Goal: Task Accomplishment & Management: Use online tool/utility

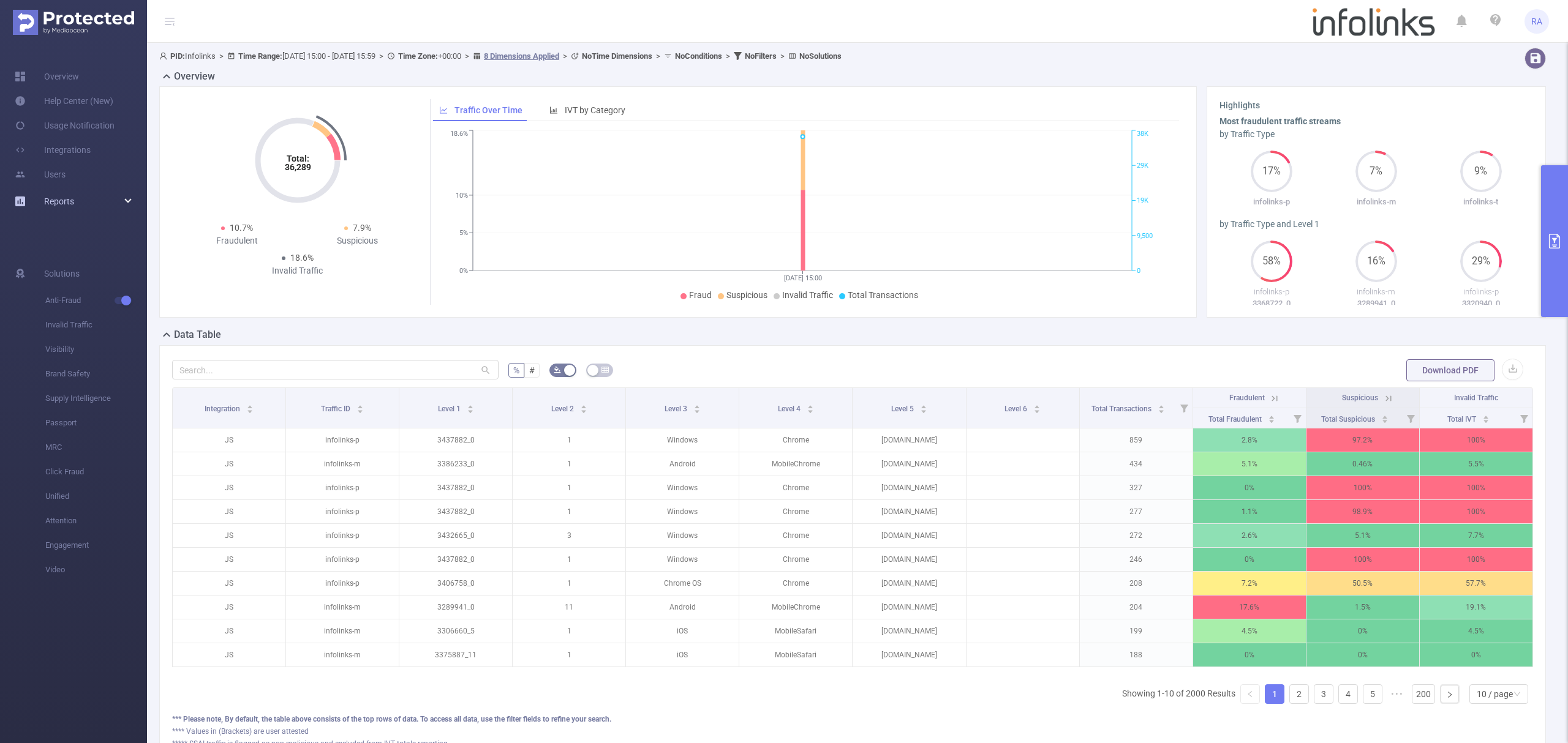
click at [56, 194] on link "Reports" at bounding box center [59, 201] width 30 height 25
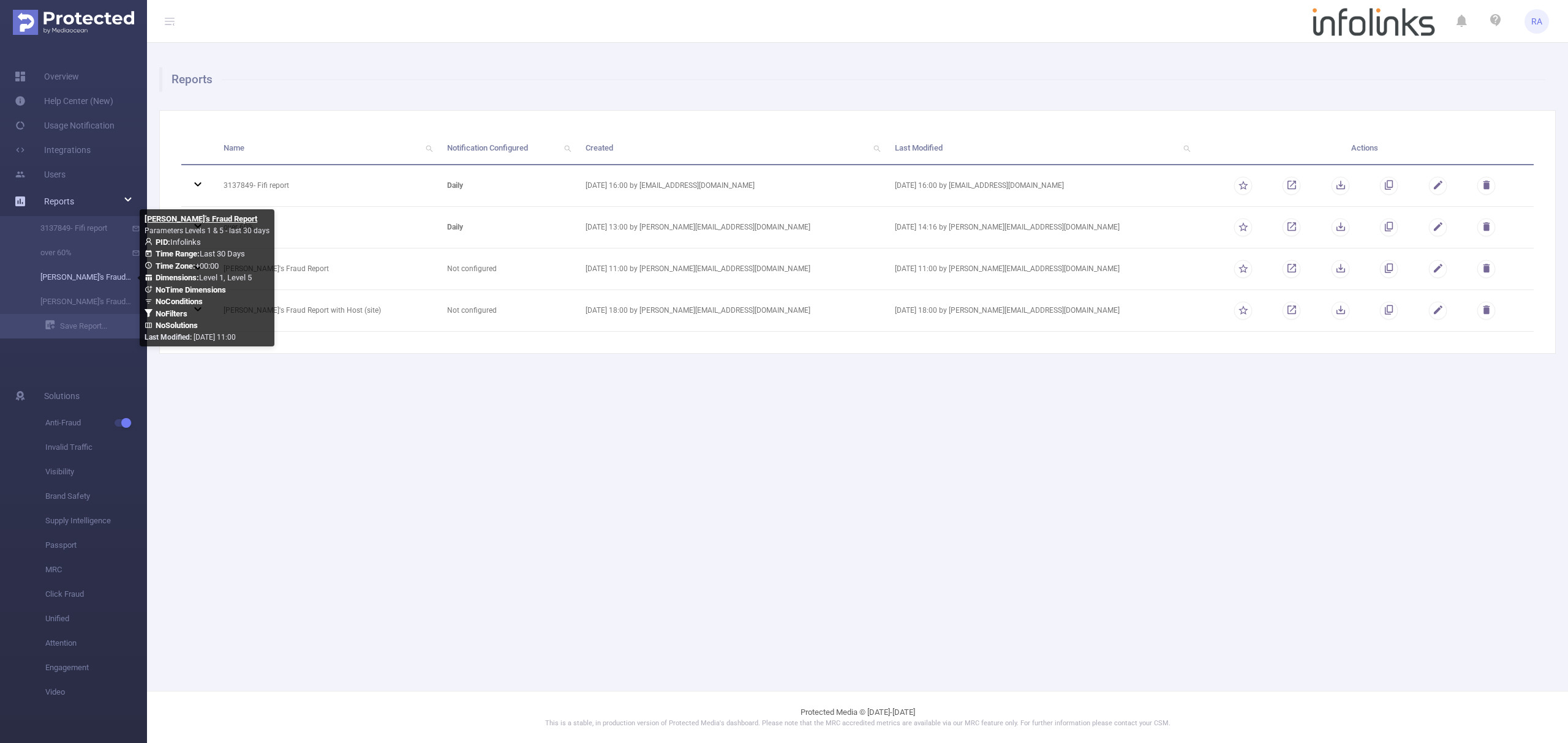
click at [82, 275] on link "[PERSON_NAME]'s Fraud Report" at bounding box center [78, 277] width 108 height 25
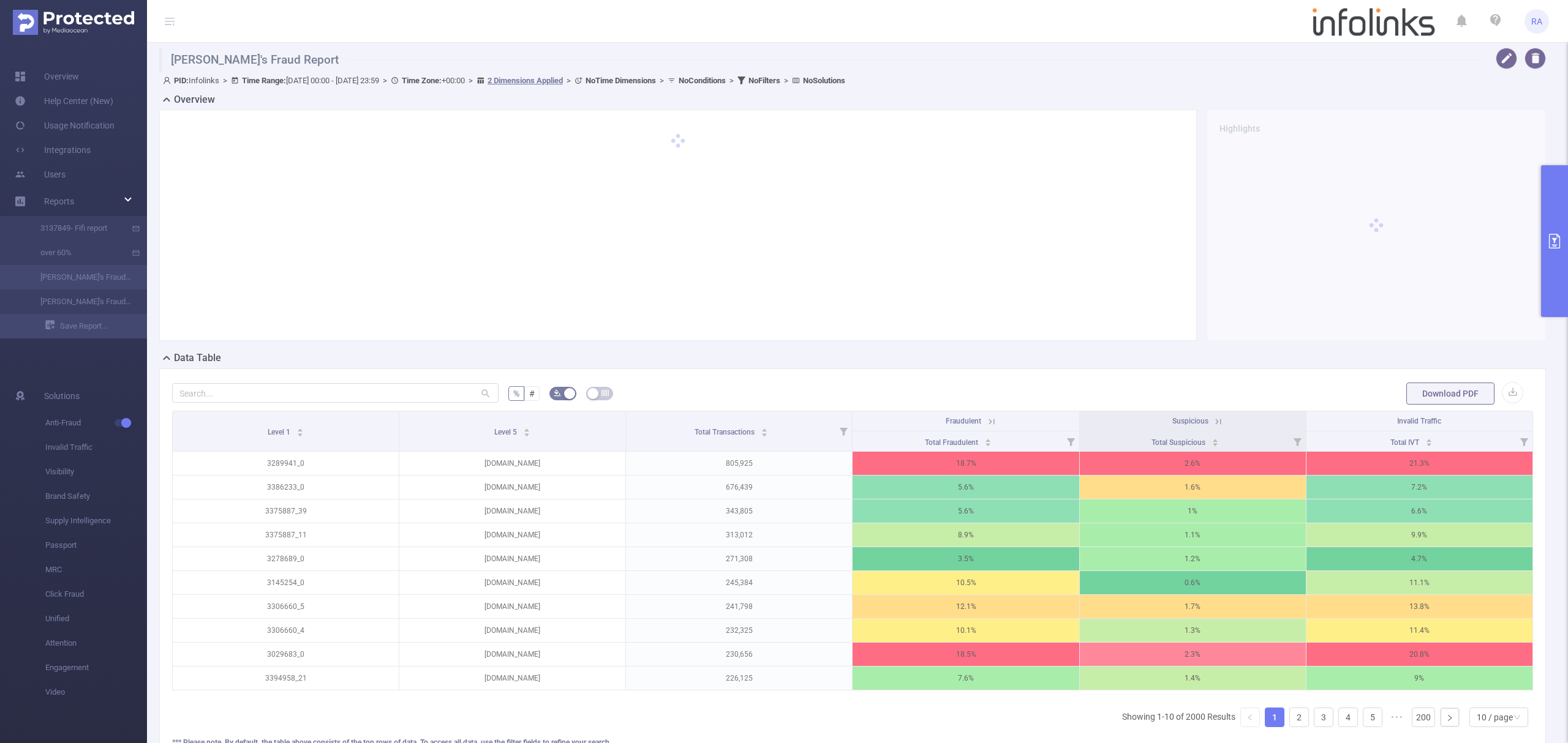
click at [1567, 312] on button "primary" at bounding box center [1554, 241] width 27 height 152
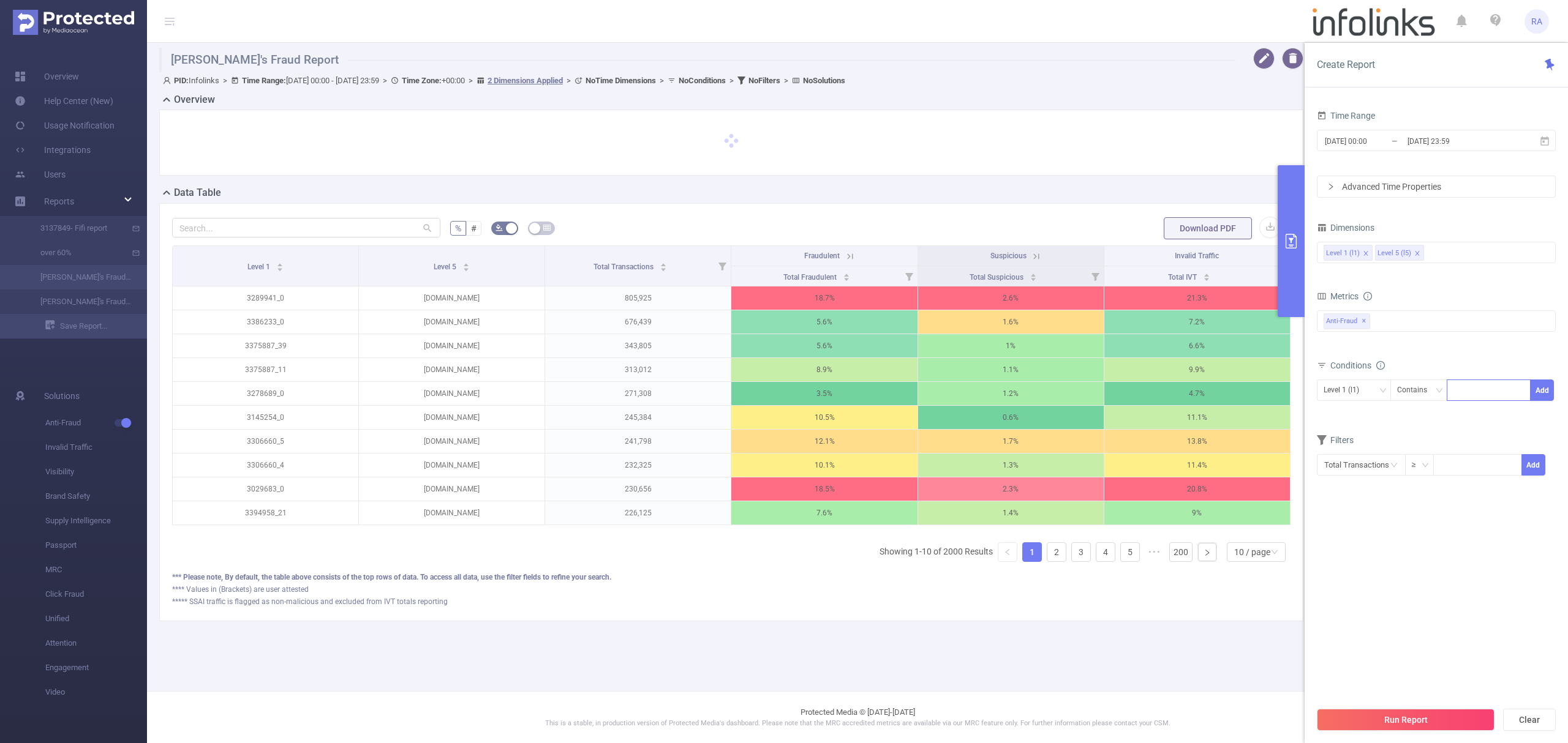
click at [1471, 394] on div at bounding box center [1488, 390] width 71 height 20
paste input "3438762"
type input "3438762"
drag, startPoint x: 1558, startPoint y: 397, endPoint x: 1548, endPoint y: 395, distance: 10.2
click at [1558, 396] on div "Time Range [DATE] 00:00 _ [DATE] 23:59 Advanced Time Properties Dimensions Leve…" at bounding box center [1436, 429] width 263 height 670
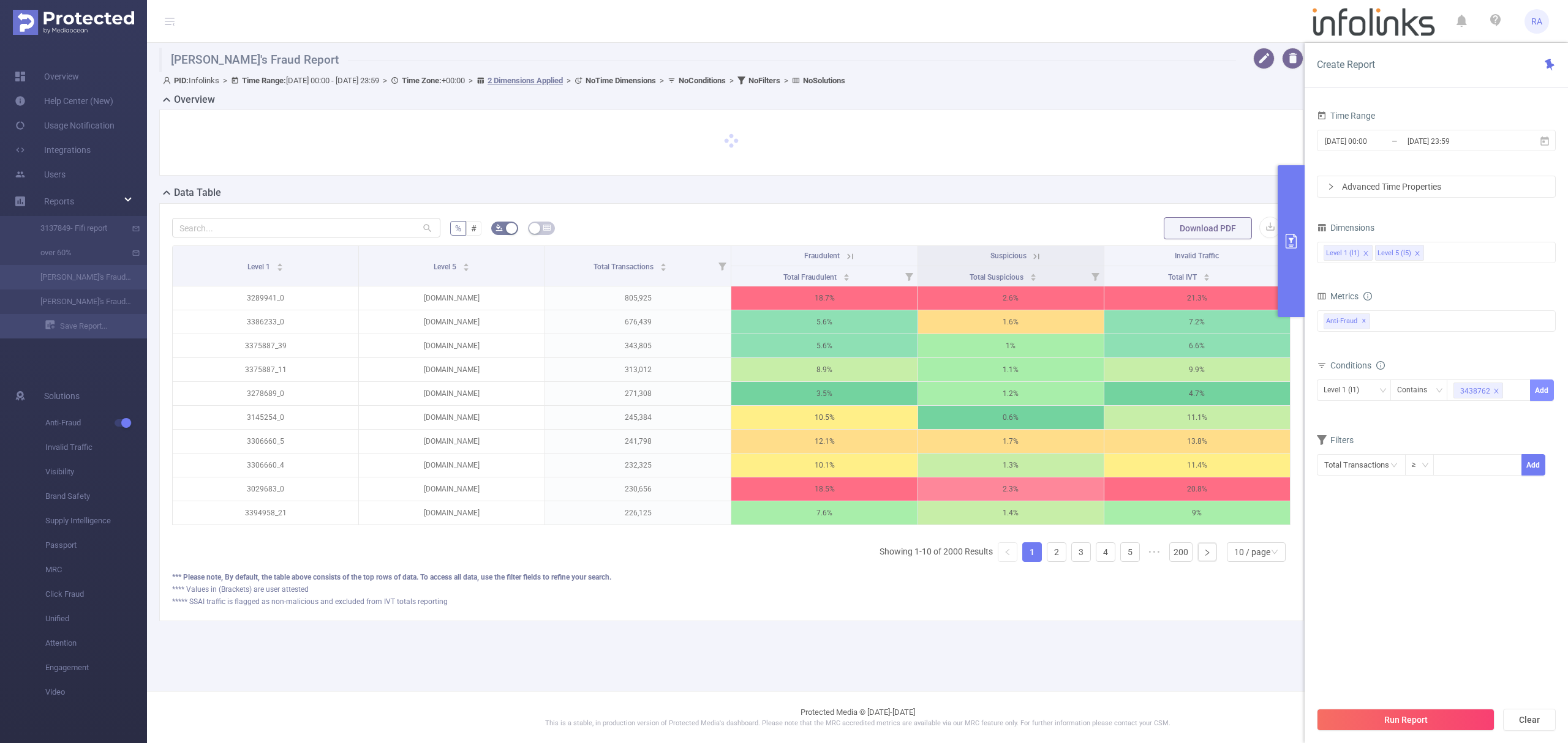
click at [1542, 393] on button "Add" at bounding box center [1541, 390] width 24 height 21
click at [1352, 720] on button "Run Report" at bounding box center [1405, 720] width 178 height 22
